Goal: Check status: Check status

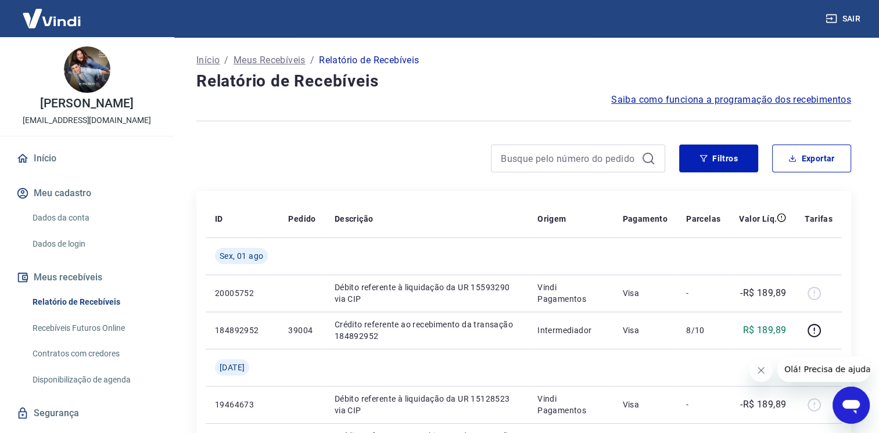
click at [753, 370] on button "Fechar mensagem da empresa" at bounding box center [760, 370] width 23 height 23
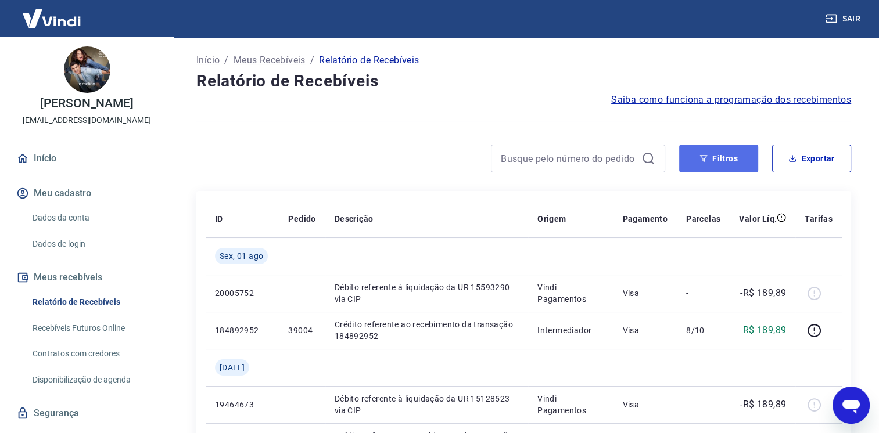
click at [731, 145] on button "Filtros" at bounding box center [718, 159] width 79 height 28
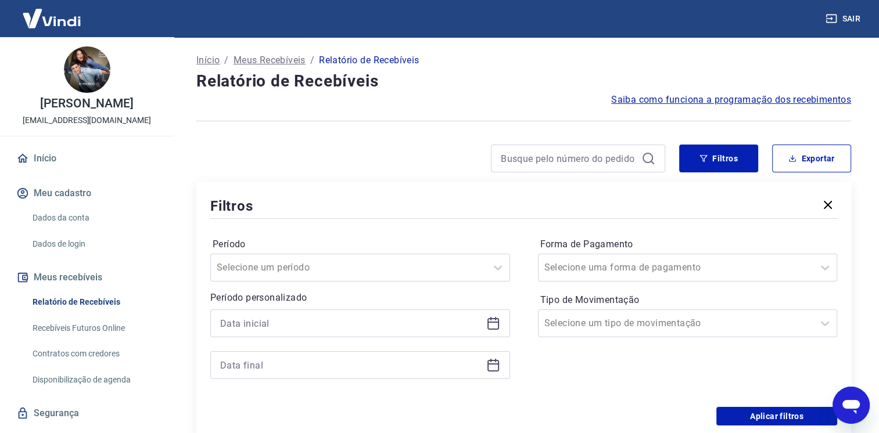
click at [497, 322] on icon at bounding box center [493, 322] width 12 height 1
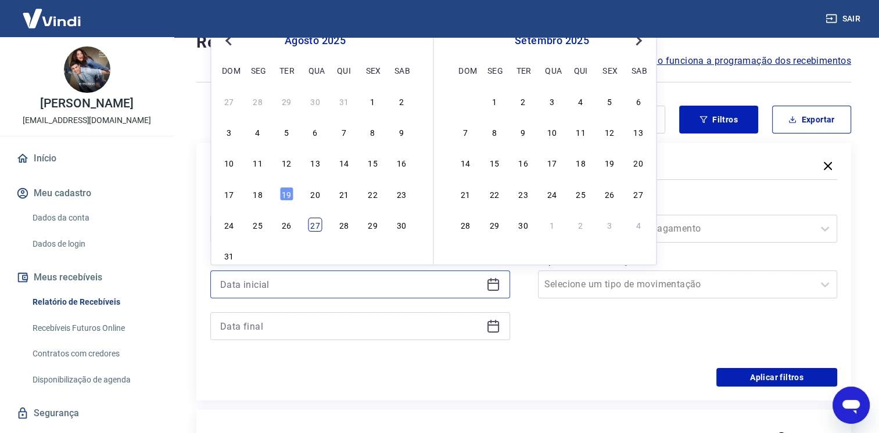
scroll to position [58, 0]
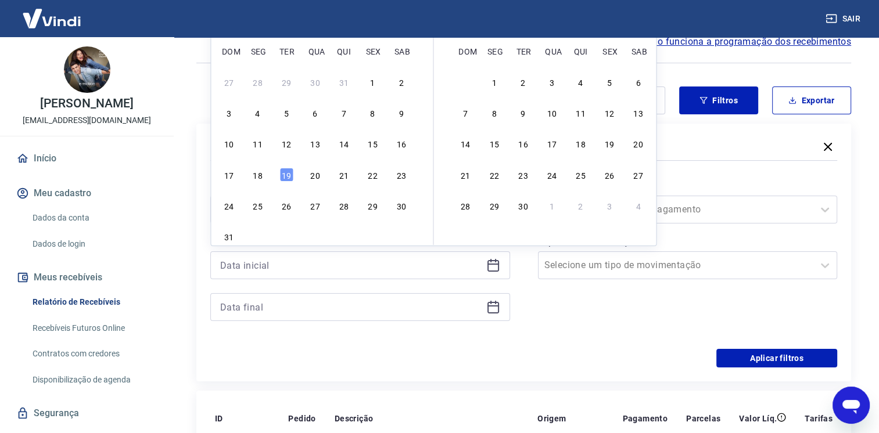
drag, startPoint x: 257, startPoint y: 172, endPoint x: 508, endPoint y: 298, distance: 280.2
click at [257, 172] on div "18" at bounding box center [258, 175] width 14 height 14
type input "[DATE]"
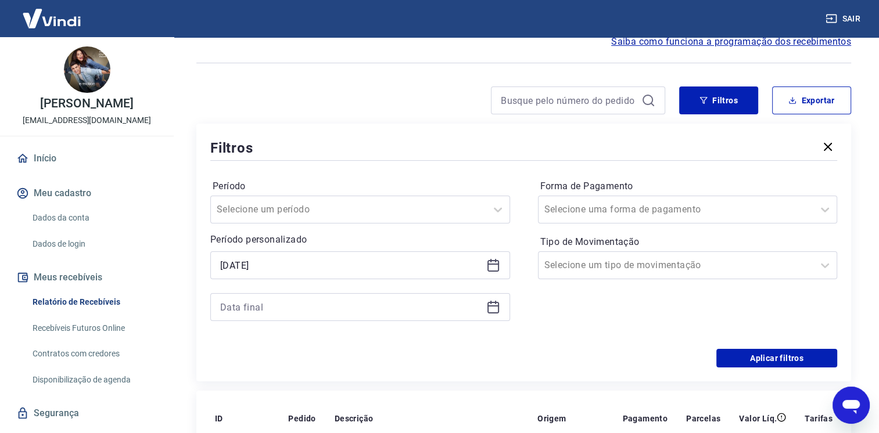
drag, startPoint x: 495, startPoint y: 311, endPoint x: 462, endPoint y: 311, distance: 32.5
click at [495, 311] on icon at bounding box center [493, 307] width 14 height 14
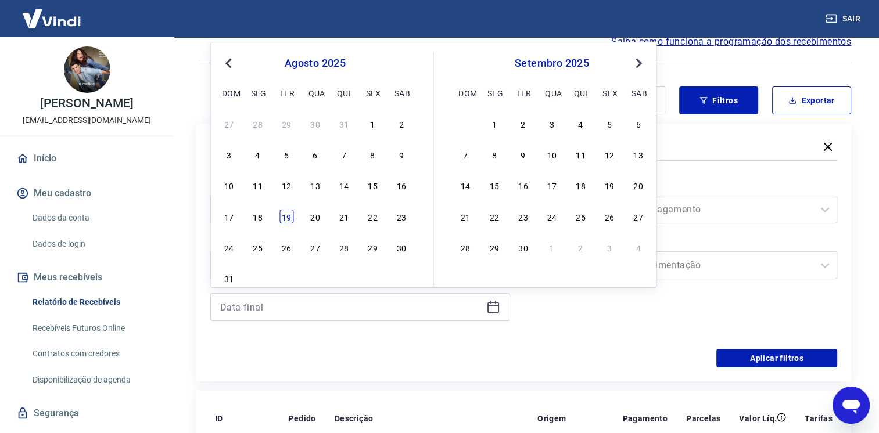
click at [284, 213] on div "19" at bounding box center [286, 217] width 14 height 14
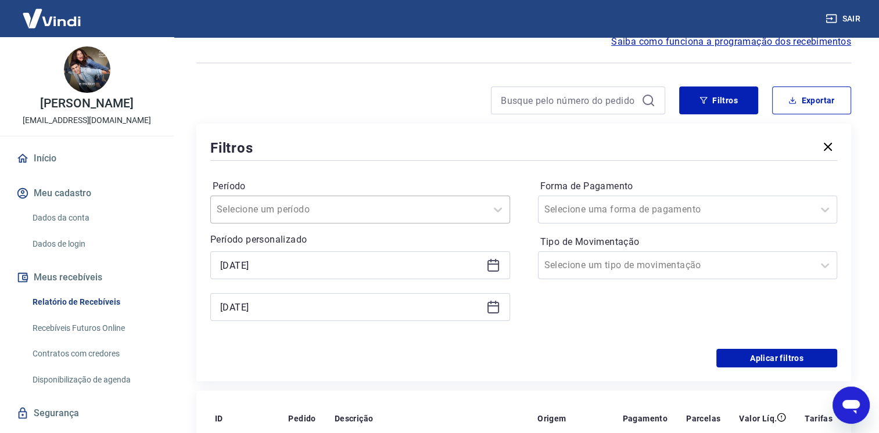
type input "[DATE]"
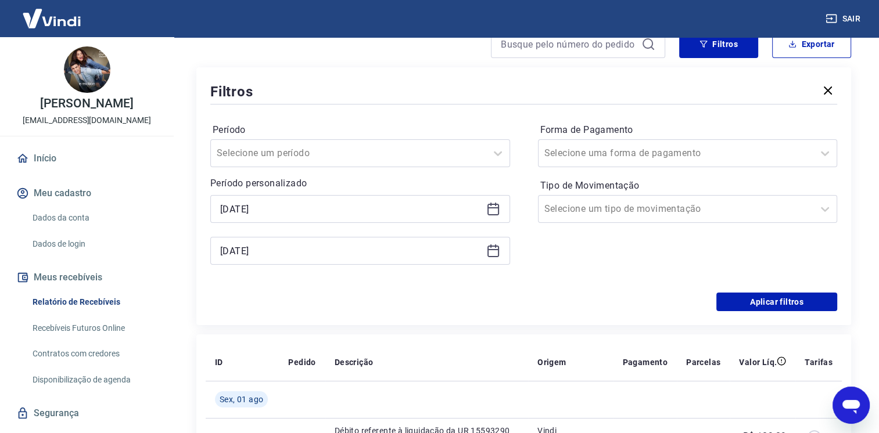
scroll to position [116, 0]
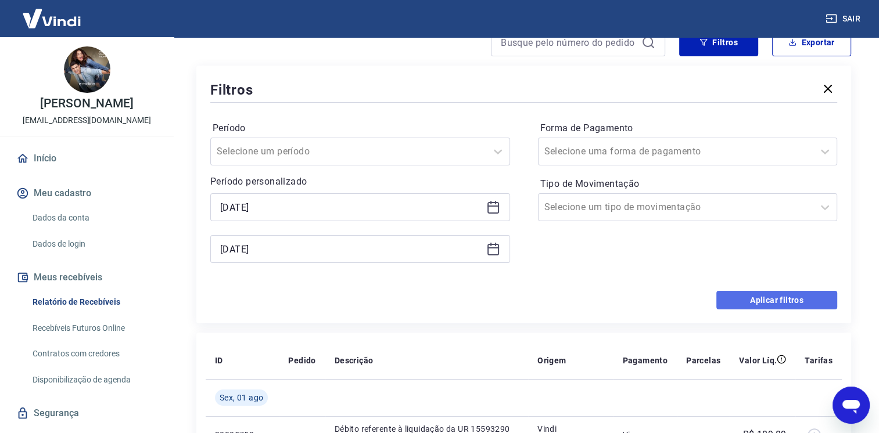
click at [768, 293] on button "Aplicar filtros" at bounding box center [776, 300] width 121 height 19
